Goal: Find specific page/section: Find specific page/section

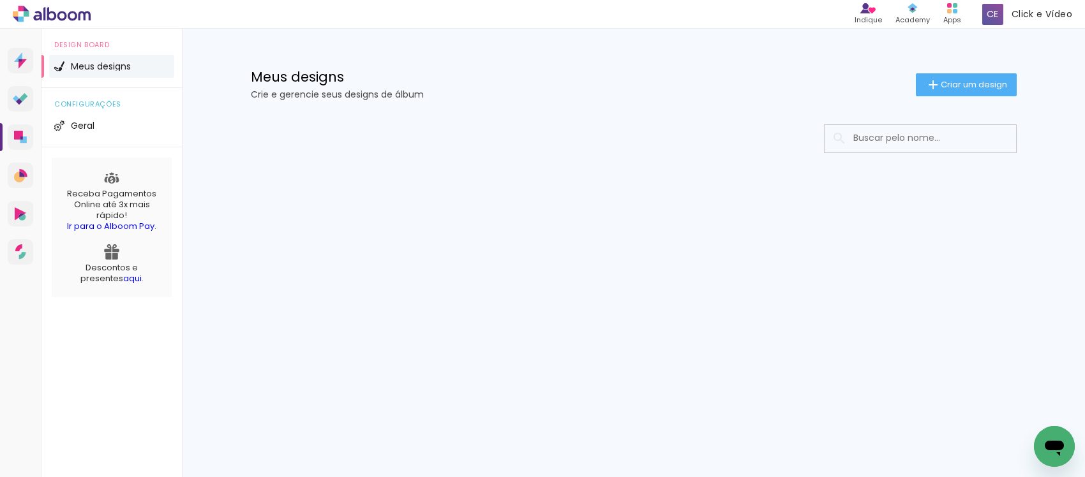
click at [878, 142] on input at bounding box center [938, 138] width 182 height 26
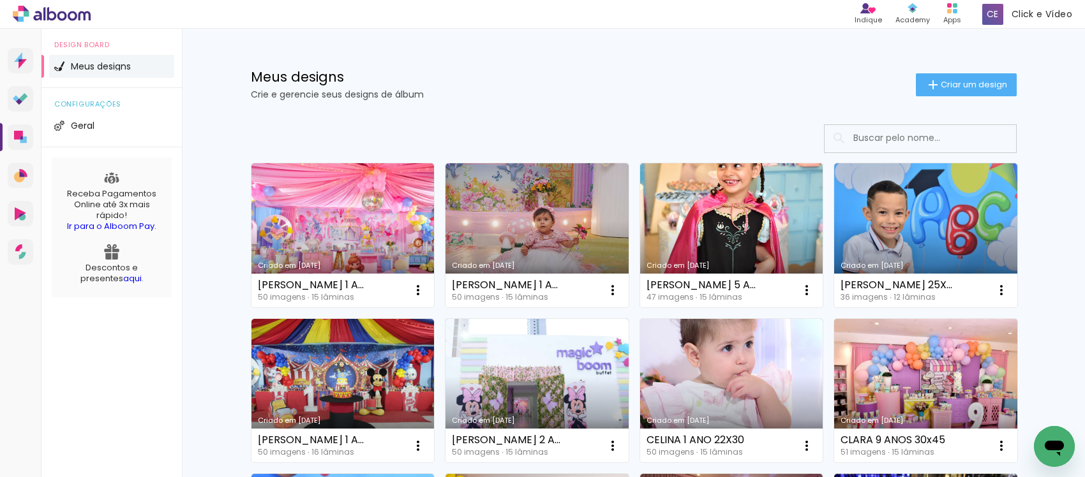
click at [879, 136] on input at bounding box center [938, 138] width 182 height 26
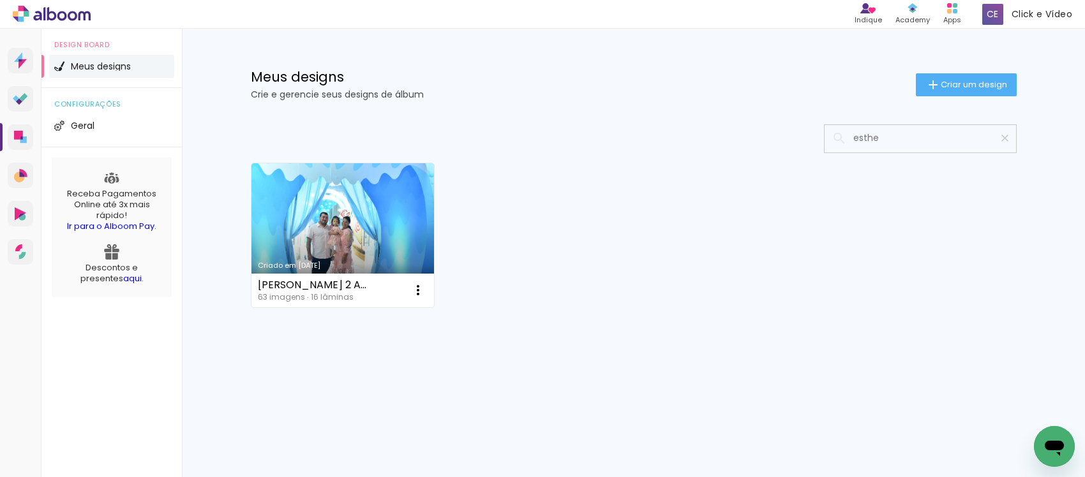
type input "esthe"
type paper-input "esthe"
click at [1004, 140] on iron-icon at bounding box center [1005, 138] width 12 height 12
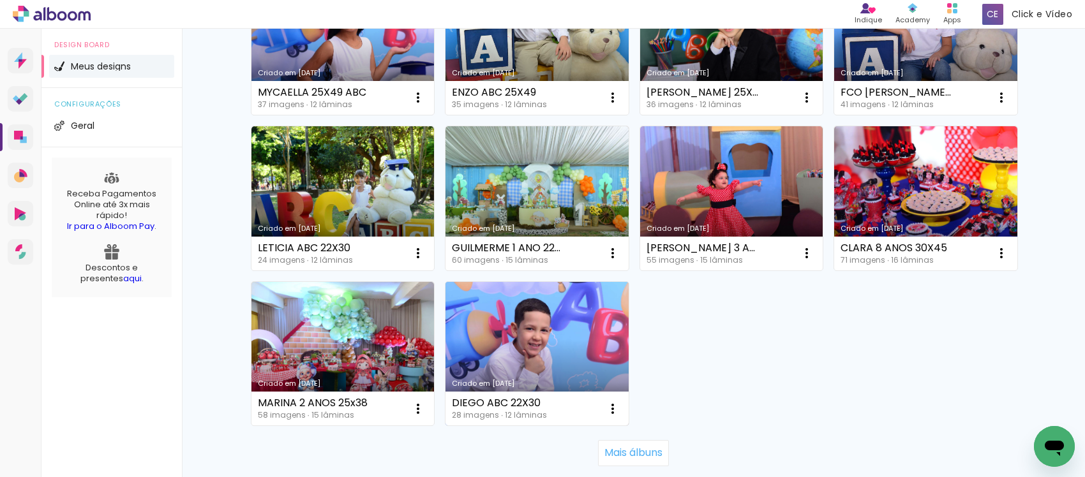
scroll to position [877, 0]
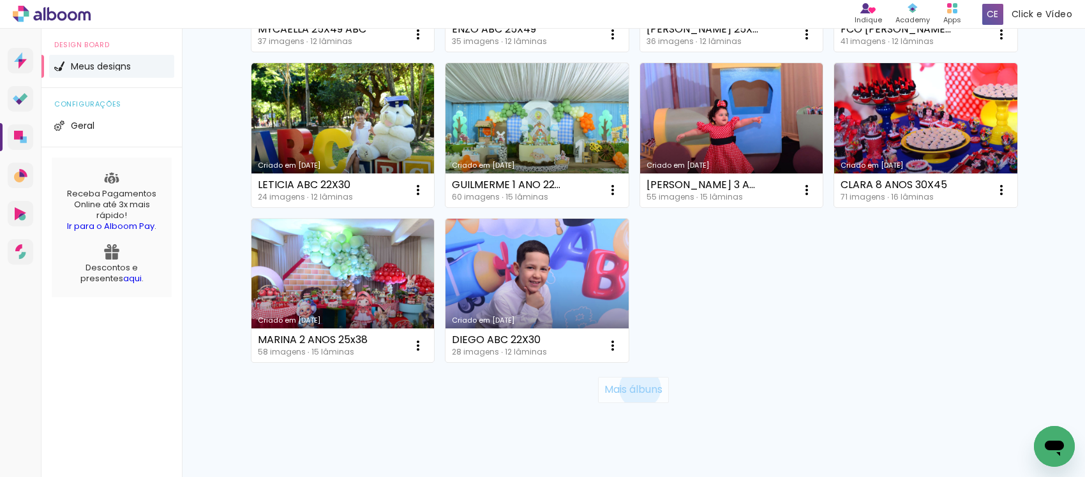
click at [0, 0] on slot "Mais álbuns" at bounding box center [0, 0] width 0 height 0
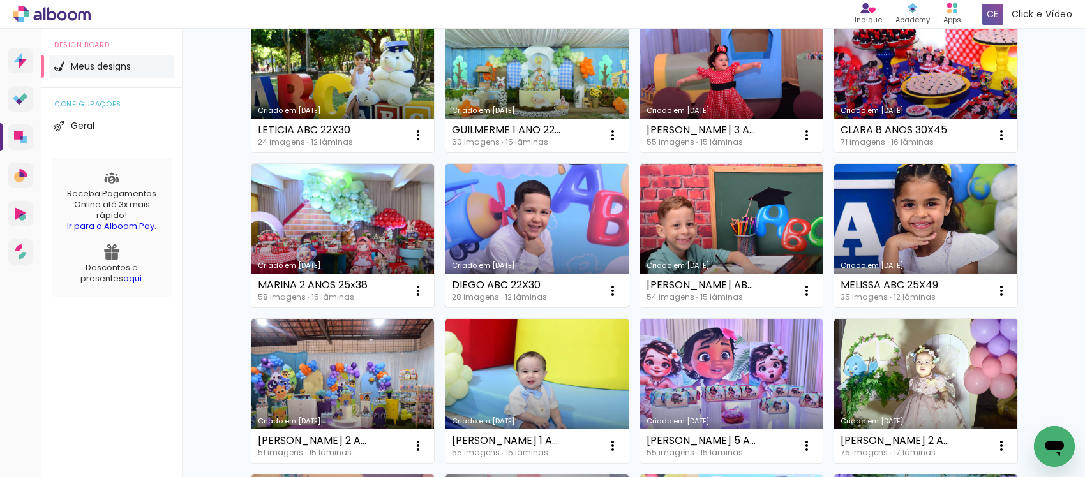
scroll to position [957, 0]
